Goal: Connect with others: Establish contact or relationships with other users

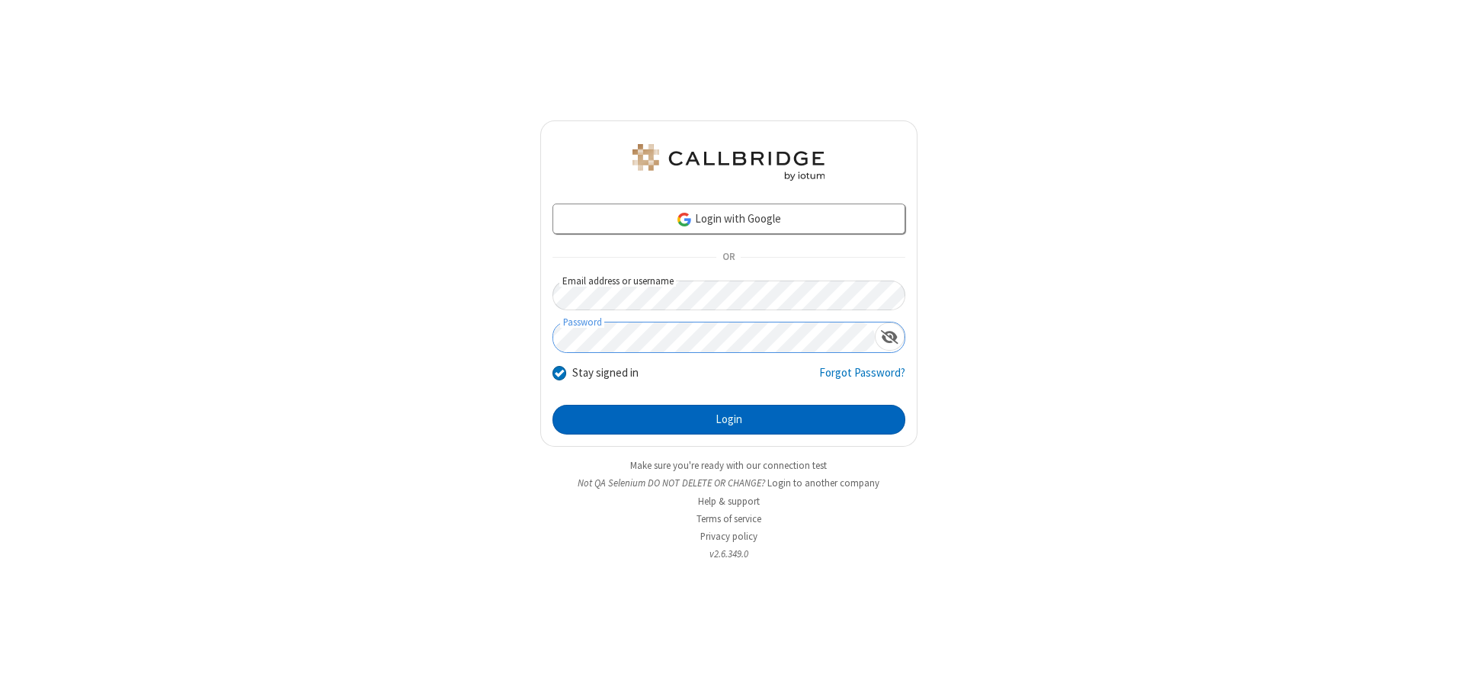
click at [728, 419] on button "Login" at bounding box center [728, 420] width 353 height 30
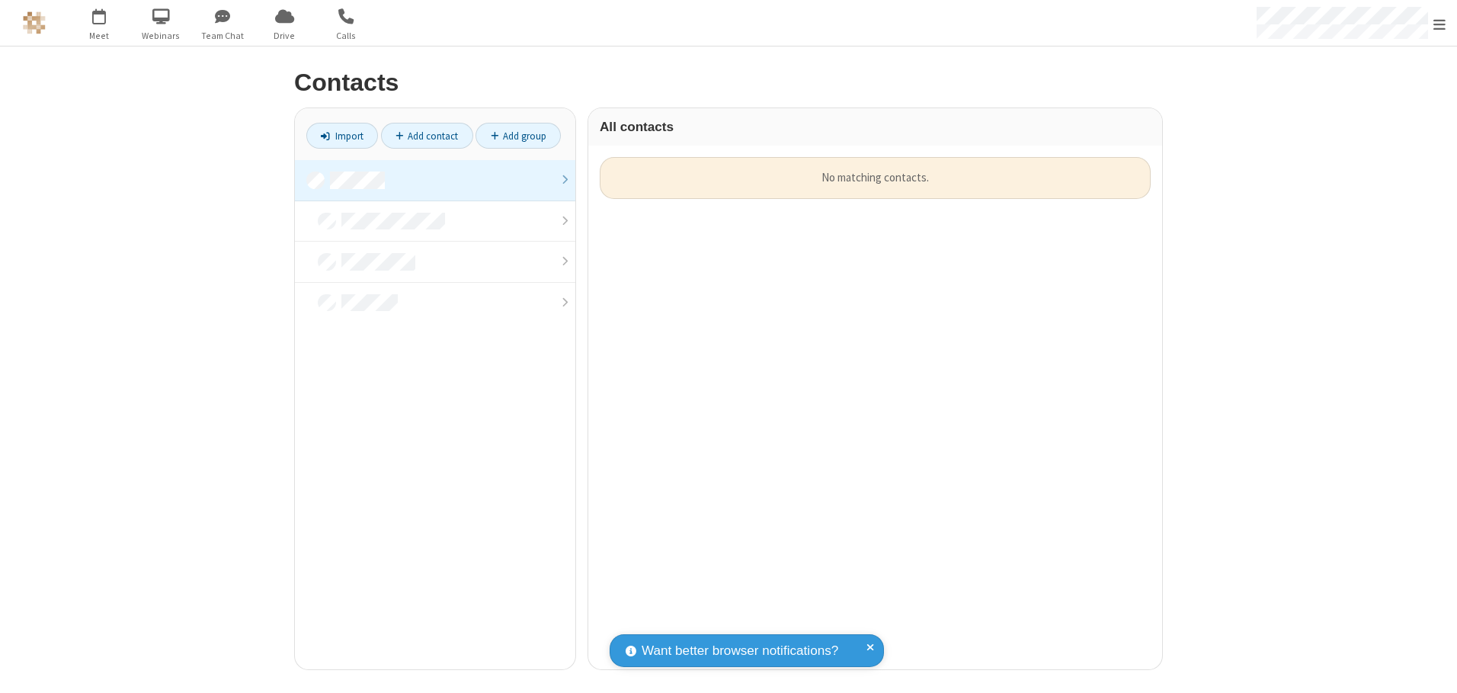
scroll to position [512, 562]
click at [435, 180] on link at bounding box center [435, 180] width 280 height 41
click at [427, 136] on link "Add contact" at bounding box center [427, 136] width 92 height 26
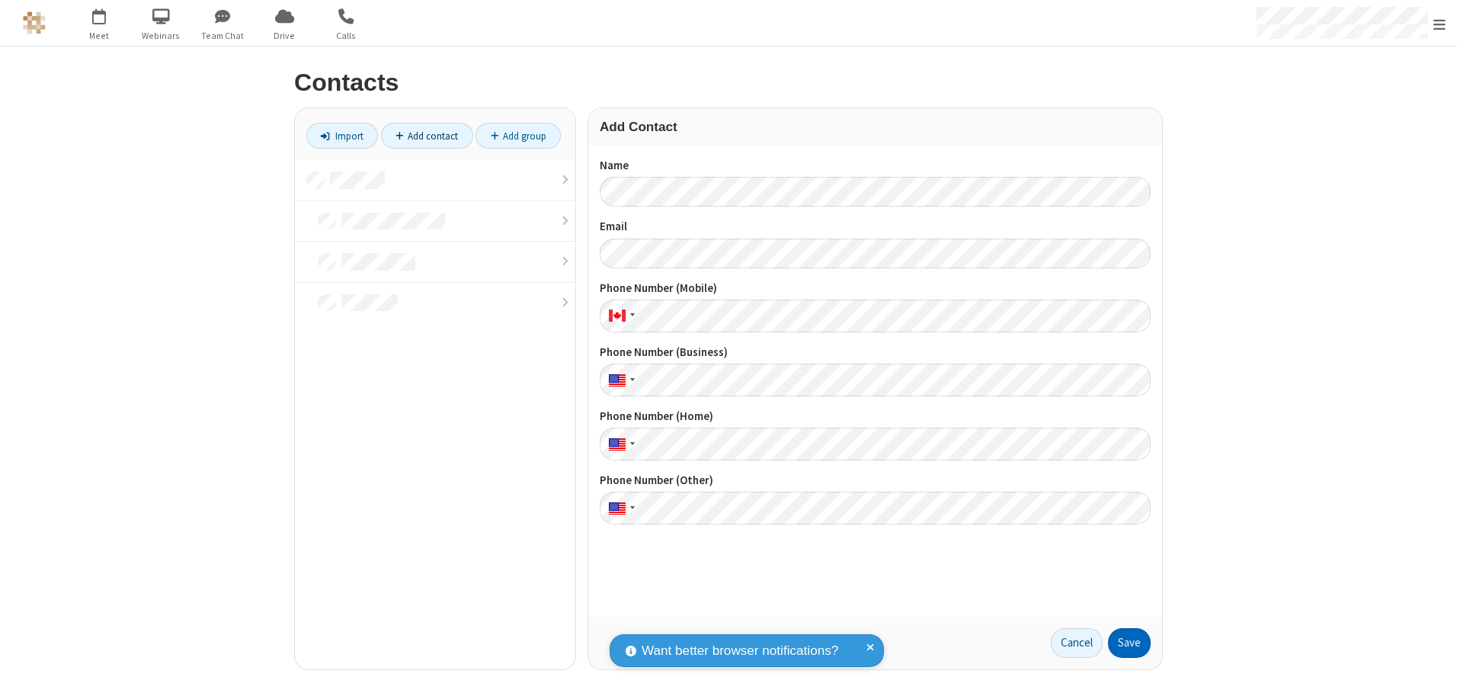
click at [1129, 642] on button "Save" at bounding box center [1129, 643] width 43 height 30
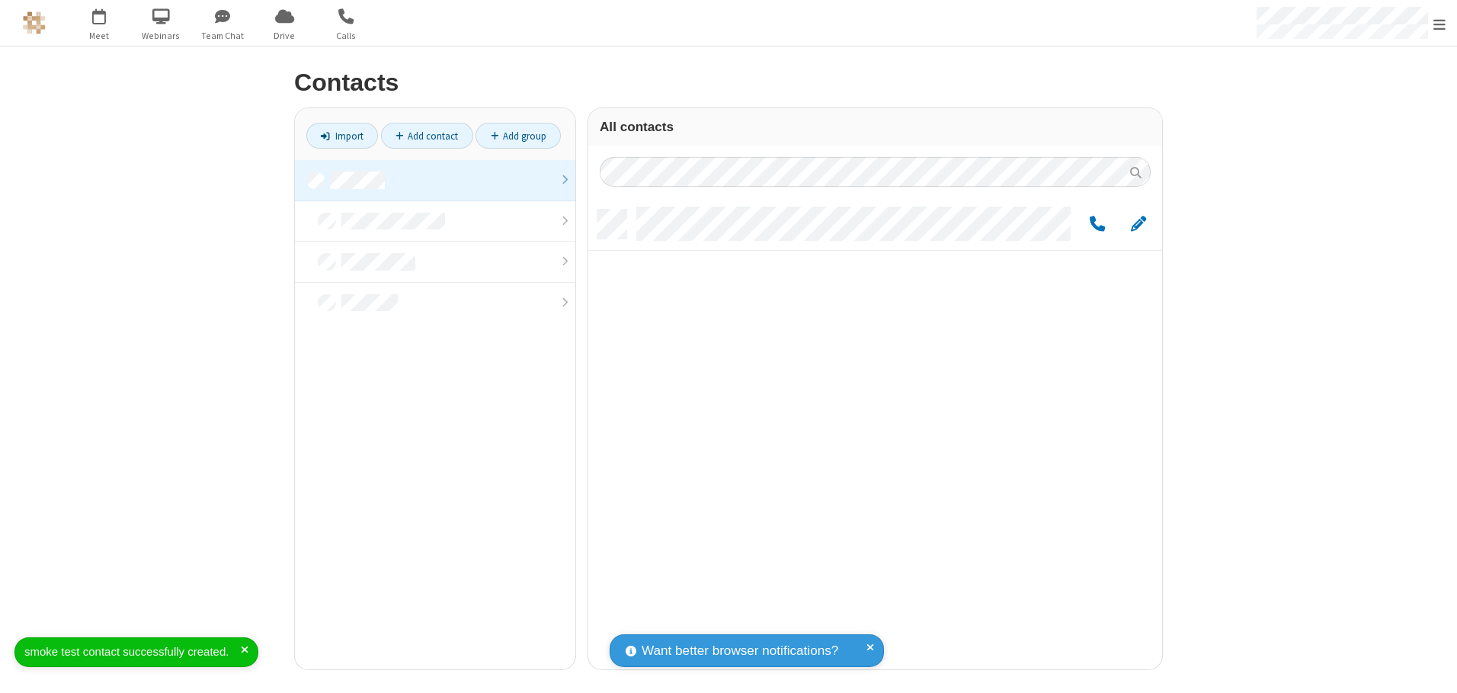
scroll to position [459, 562]
click at [427, 136] on link "Add contact" at bounding box center [427, 136] width 92 height 26
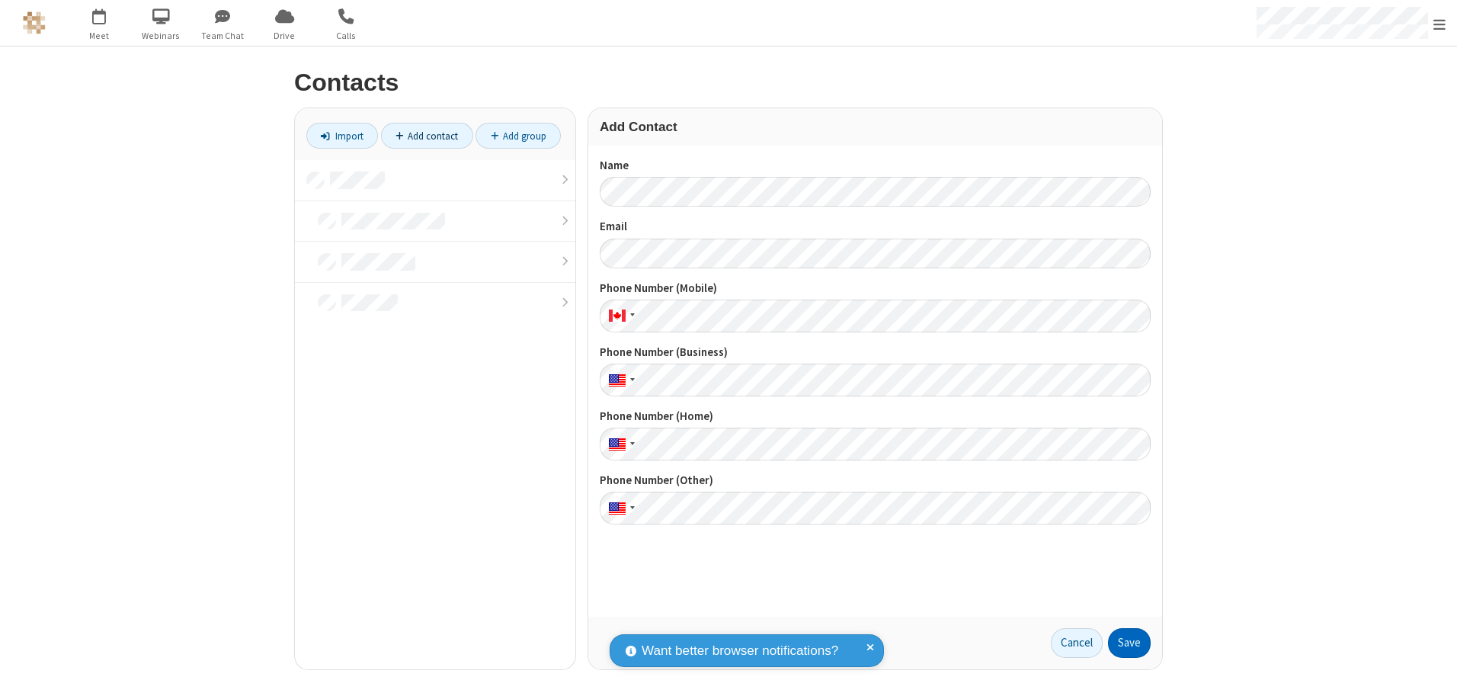
click at [1129, 642] on button "Save" at bounding box center [1129, 643] width 43 height 30
